Goal: Transaction & Acquisition: Purchase product/service

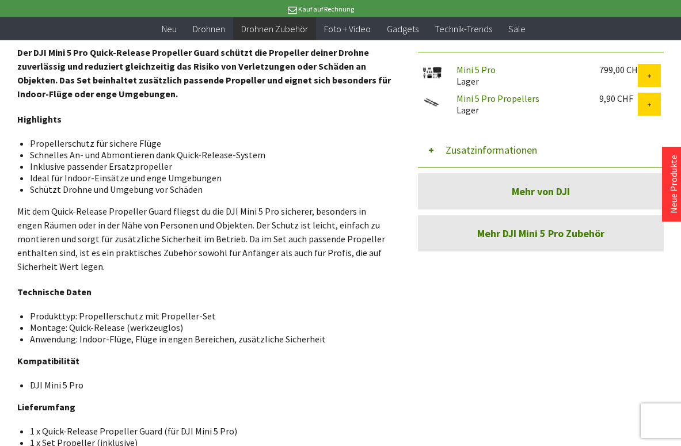
scroll to position [189, 0]
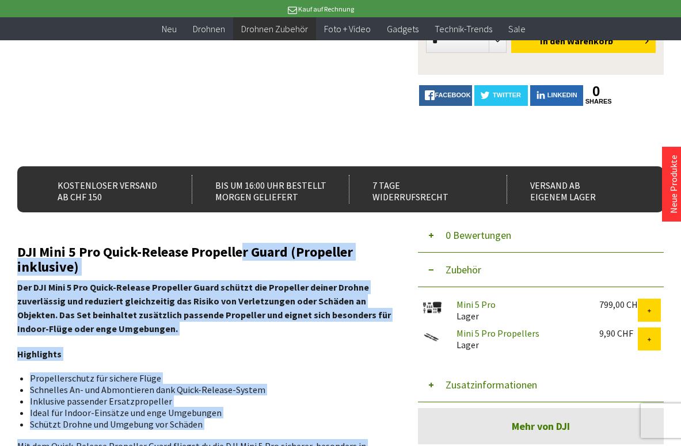
drag, startPoint x: 16, startPoint y: 252, endPoint x: 239, endPoint y: 260, distance: 223.4
click at [239, 260] on div "Menü schließen Kategorien Neu Drohnen Drohnen Zubehör DJI Enterprise Drohnen Zu…" at bounding box center [340, 310] width 681 height 782
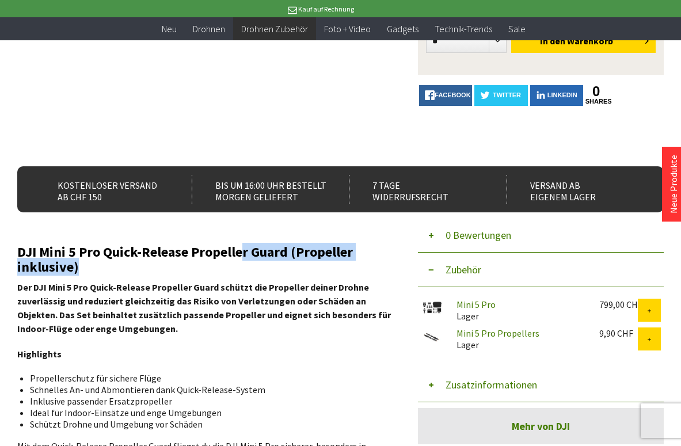
drag, startPoint x: 239, startPoint y: 260, endPoint x: 235, endPoint y: 266, distance: 7.4
click at [235, 266] on h2 "DJI Mini 5 Pro Quick-Release Propeller Guard (Propeller inklusive)" at bounding box center [204, 259] width 375 height 30
click at [250, 255] on h2 "DJI Mini 5 Pro Quick-Release Propeller Guard (Propeller inklusive)" at bounding box center [204, 259] width 375 height 30
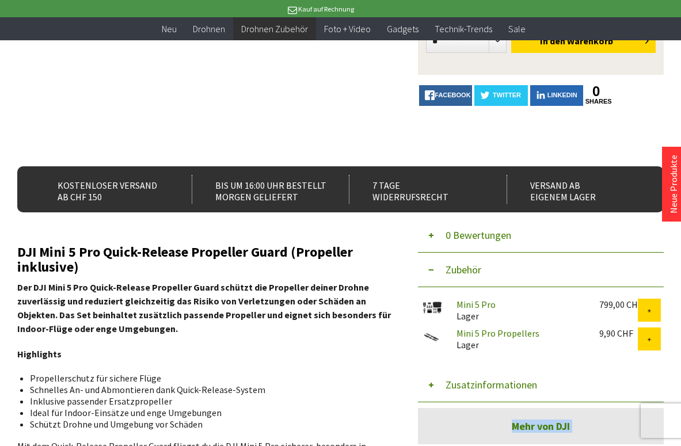
drag, startPoint x: 288, startPoint y: 254, endPoint x: 16, endPoint y: 241, distance: 271.9
click at [16, 241] on div "Menü schließen Kategorien Neu Drohnen Drohnen Zubehör DJI Enterprise Drohnen Zu…" at bounding box center [340, 310] width 681 height 782
click at [34, 246] on h2 "DJI Mini 5 Pro Quick-Release Propeller Guard (Propeller inklusive)" at bounding box center [204, 259] width 375 height 30
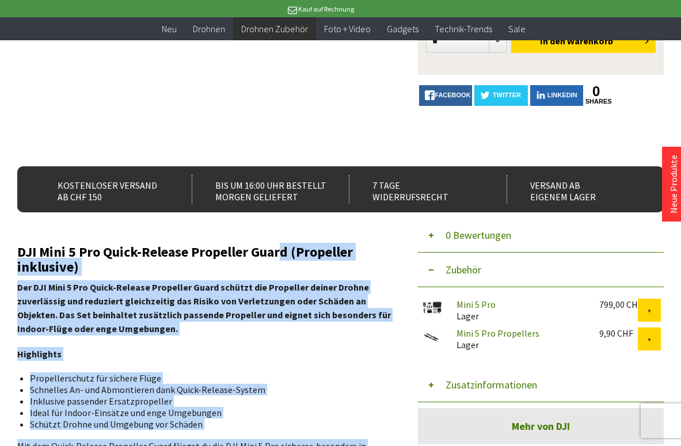
drag, startPoint x: 16, startPoint y: 251, endPoint x: 279, endPoint y: 251, distance: 262.9
click at [279, 251] on div "Menü schließen Kategorien Neu Drohnen Drohnen Zubehör DJI Enterprise Drohnen Zu…" at bounding box center [340, 310] width 681 height 782
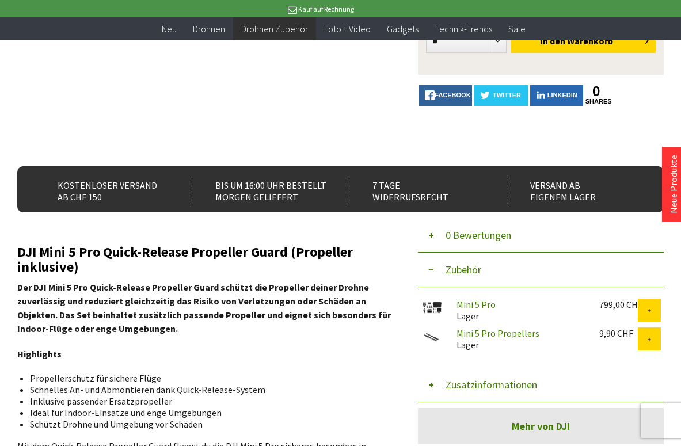
click at [279, 251] on h2 "DJI Mini 5 Pro Quick-Release Propeller Guard (Propeller inklusive)" at bounding box center [204, 259] width 375 height 30
click at [291, 258] on h2 "DJI Mini 5 Pro Quick-Release Propeller Guard (Propeller inklusive)" at bounding box center [204, 259] width 375 height 30
click at [273, 250] on h2 "DJI Mini 5 Pro Quick-Release Propeller Guard (Propeller inklusive)" at bounding box center [204, 259] width 375 height 30
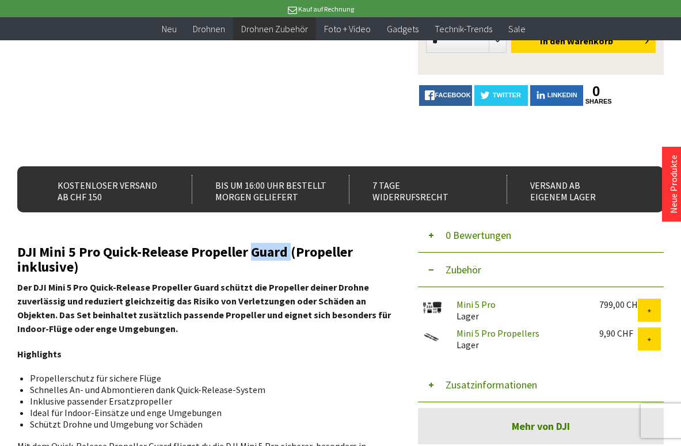
click at [273, 251] on h2 "DJI Mini 5 Pro Quick-Release Propeller Guard (Propeller inklusive)" at bounding box center [204, 259] width 375 height 30
click at [285, 253] on h2 "DJI Mini 5 Pro Quick-Release Propeller Guard (Propeller inklusive)" at bounding box center [204, 259] width 375 height 30
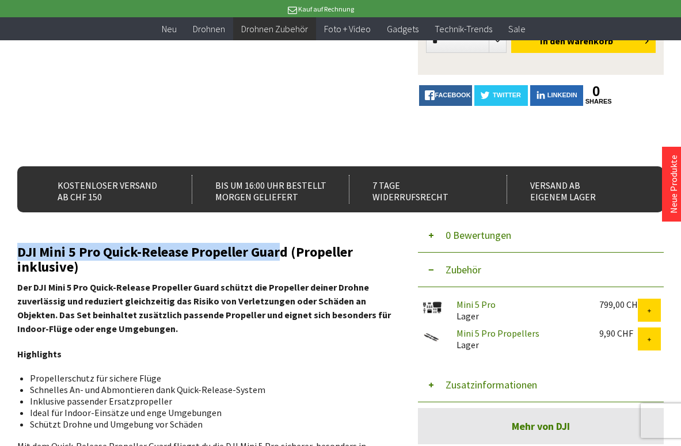
drag, startPoint x: 281, startPoint y: 250, endPoint x: 25, endPoint y: 253, distance: 256.0
click at [20, 257] on h2 "DJI Mini 5 Pro Quick-Release Propeller Guard (Propeller inklusive)" at bounding box center [204, 259] width 375 height 30
copy h2 "DJI Mini 5 Pro Quick-Release Propeller Guar"
